Goal: Navigation & Orientation: Find specific page/section

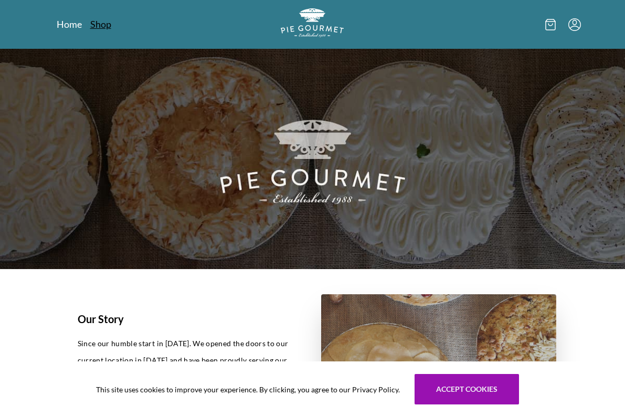
click at [103, 24] on link "Shop" at bounding box center [100, 24] width 21 height 13
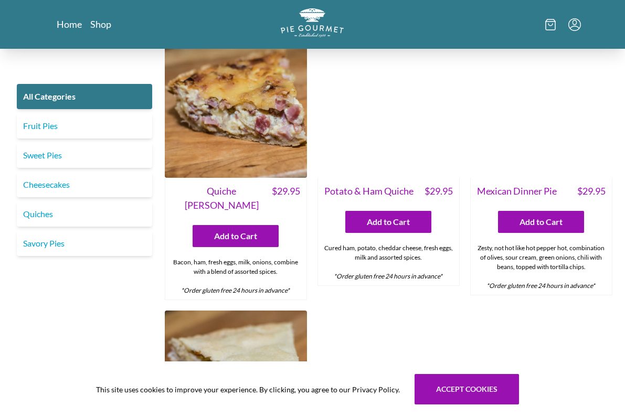
scroll to position [1139, 0]
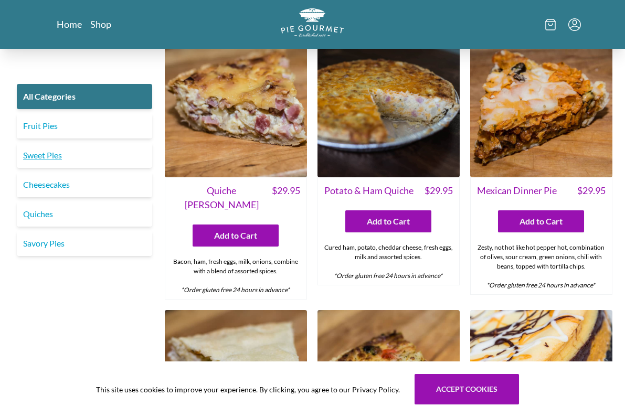
click at [80, 146] on link "Sweet Pies" at bounding box center [84, 155] width 135 height 25
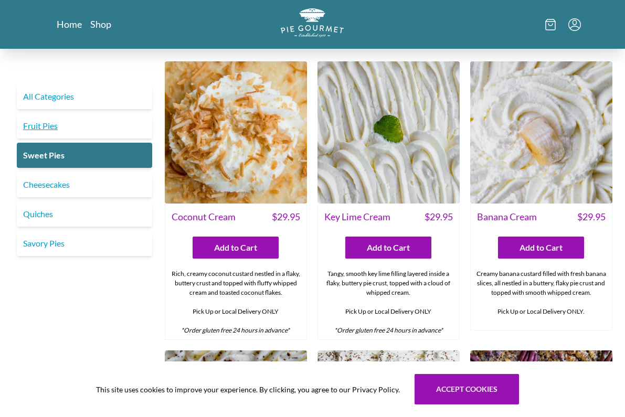
click at [108, 131] on link "Fruit Pies" at bounding box center [84, 125] width 135 height 25
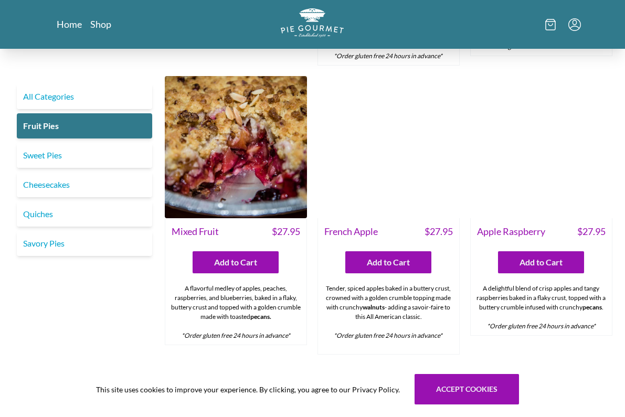
scroll to position [555, 0]
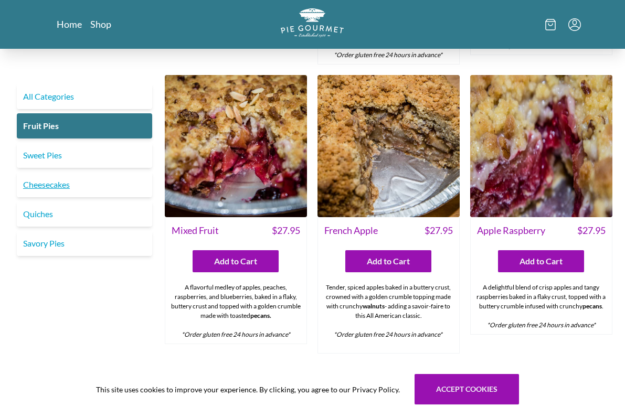
click at [108, 182] on link "Cheesecakes" at bounding box center [84, 184] width 135 height 25
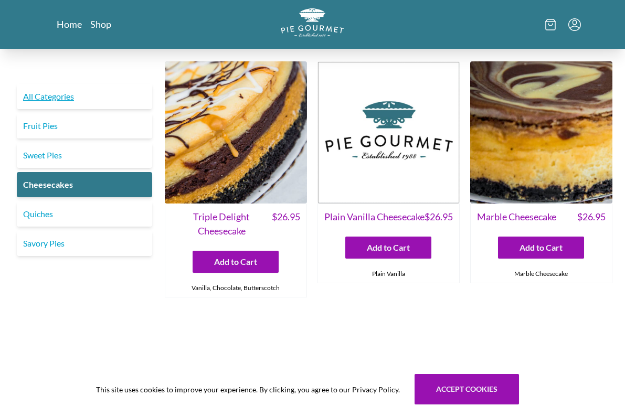
click at [87, 92] on link "All Categories" at bounding box center [84, 96] width 135 height 25
